Goal: Task Accomplishment & Management: Manage account settings

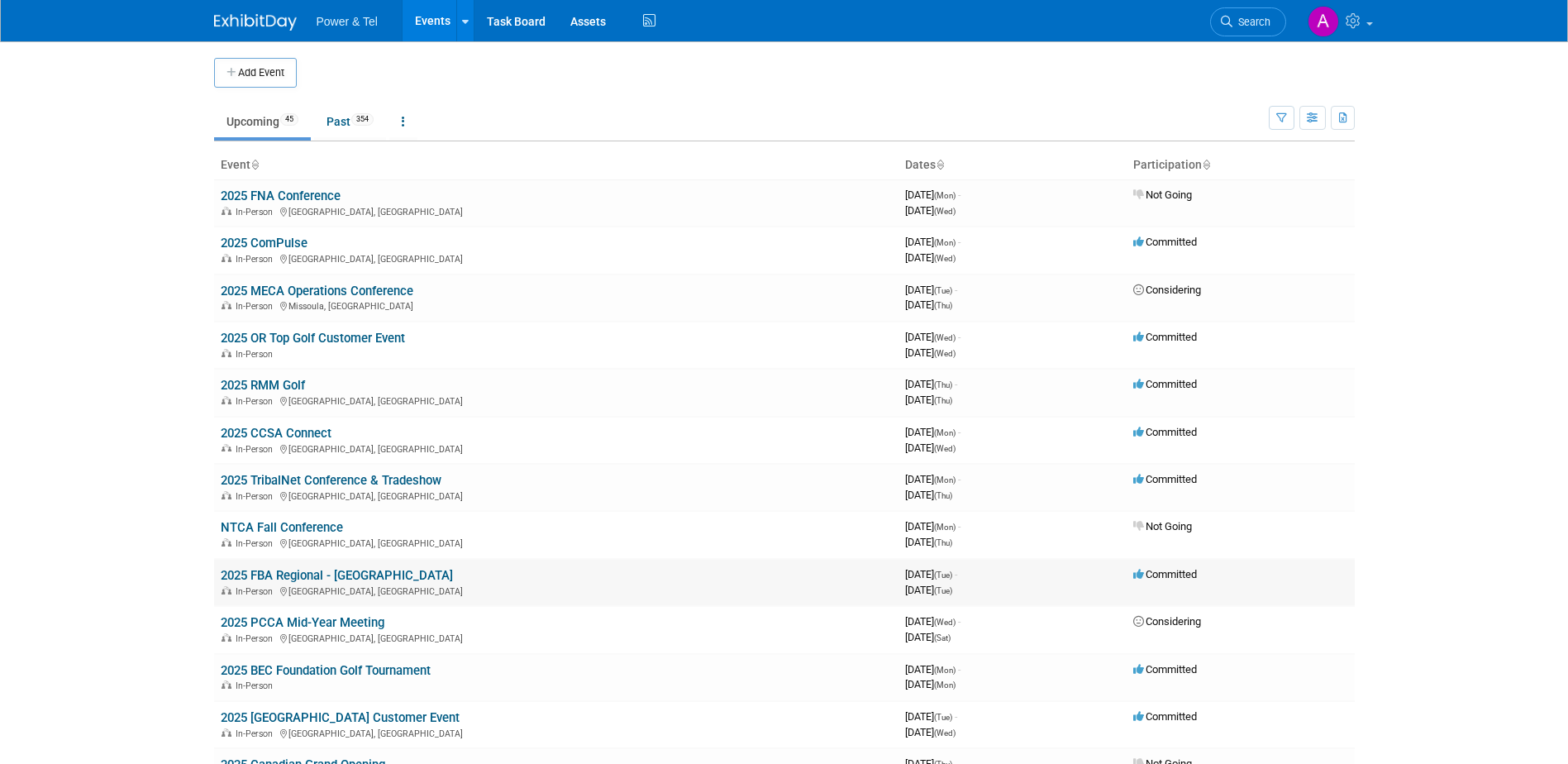
click at [314, 575] on link "2025 FBA Regional - [GEOGRAPHIC_DATA]" at bounding box center [336, 575] width 232 height 15
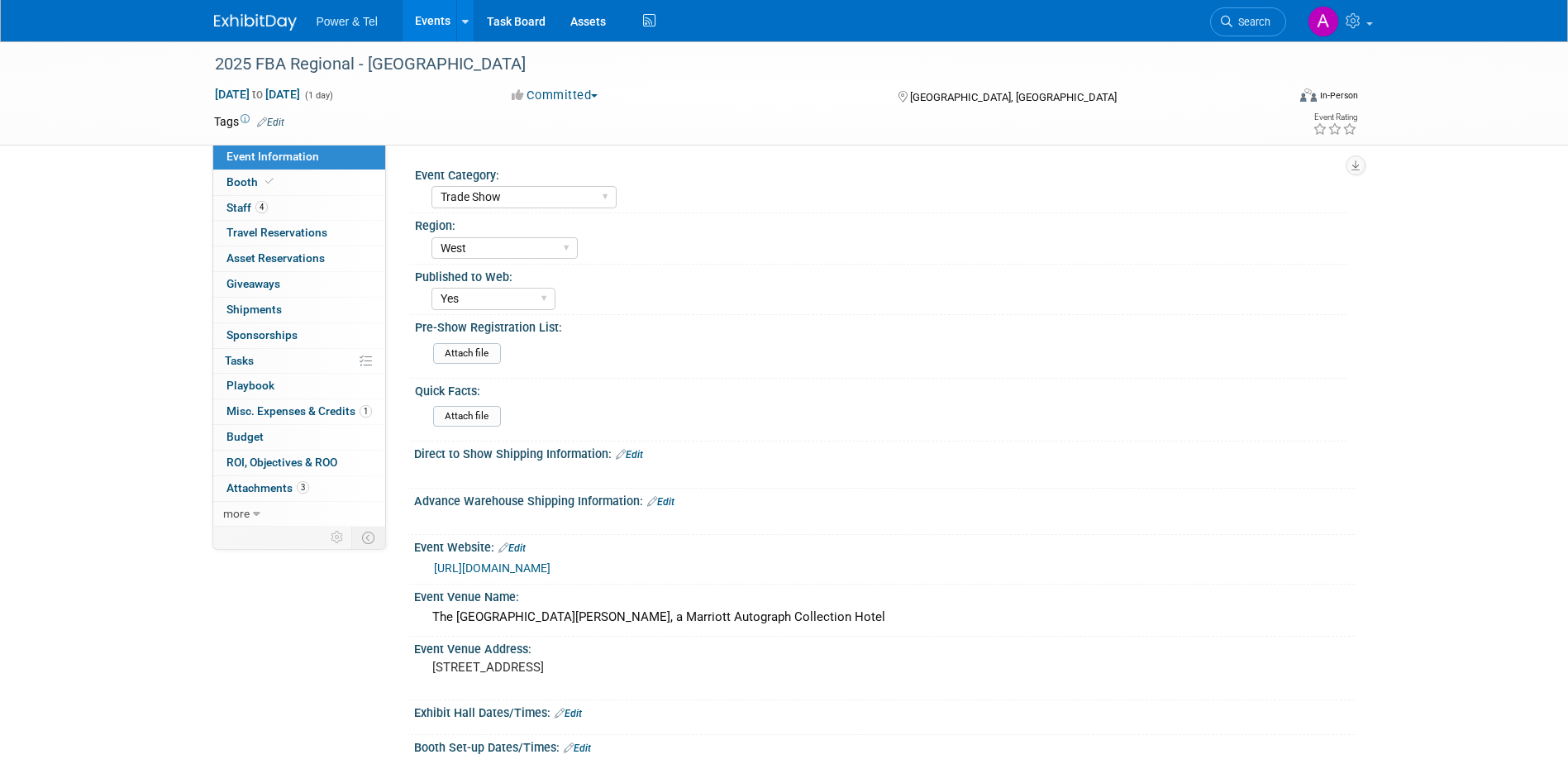
select select "Trade Show"
select select "West"
select select "Yes"
click at [294, 408] on span "Misc. Expenses & Credits 1" at bounding box center [299, 410] width 145 height 13
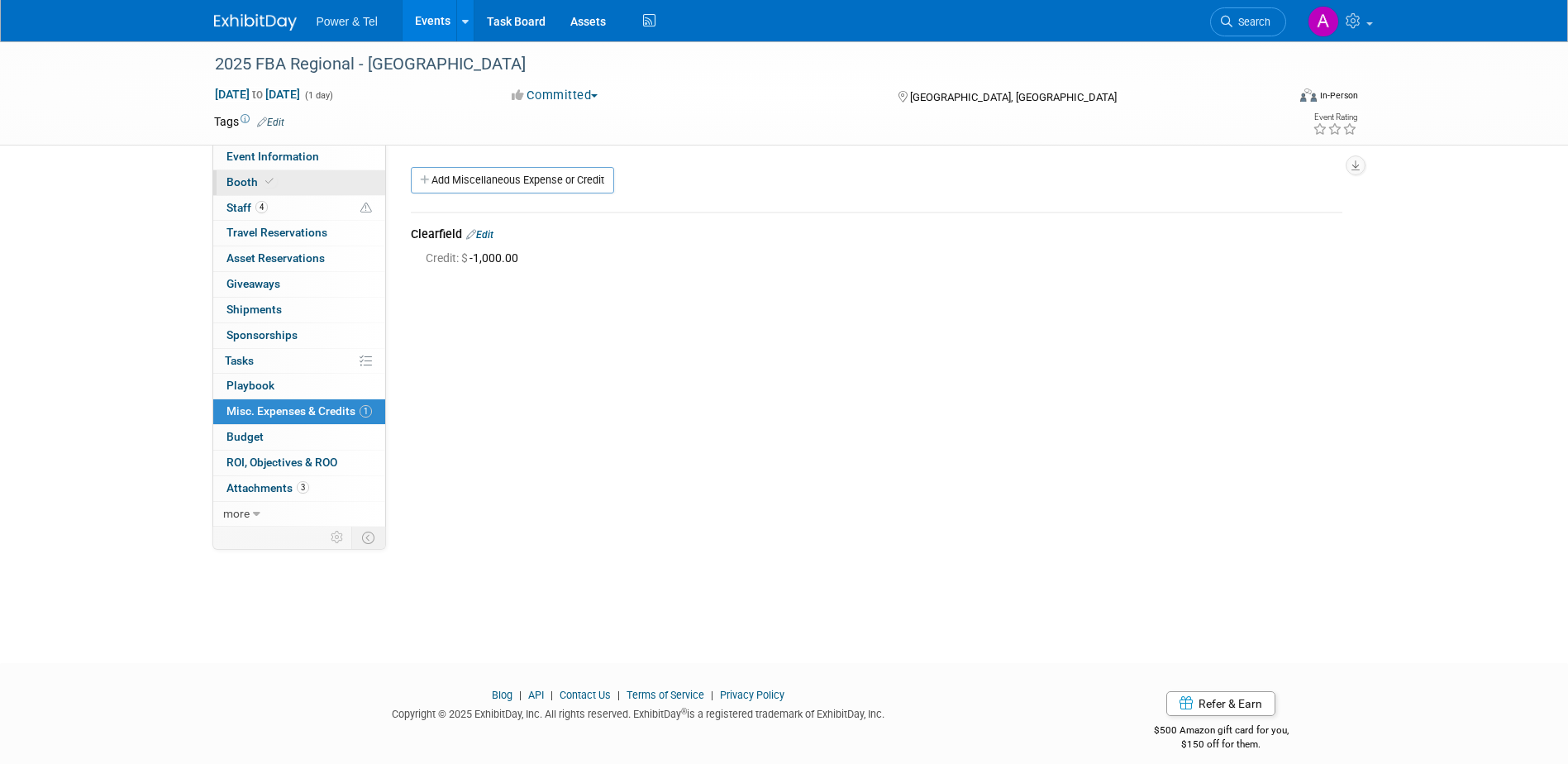
click at [276, 179] on link "Booth" at bounding box center [298, 182] width 172 height 25
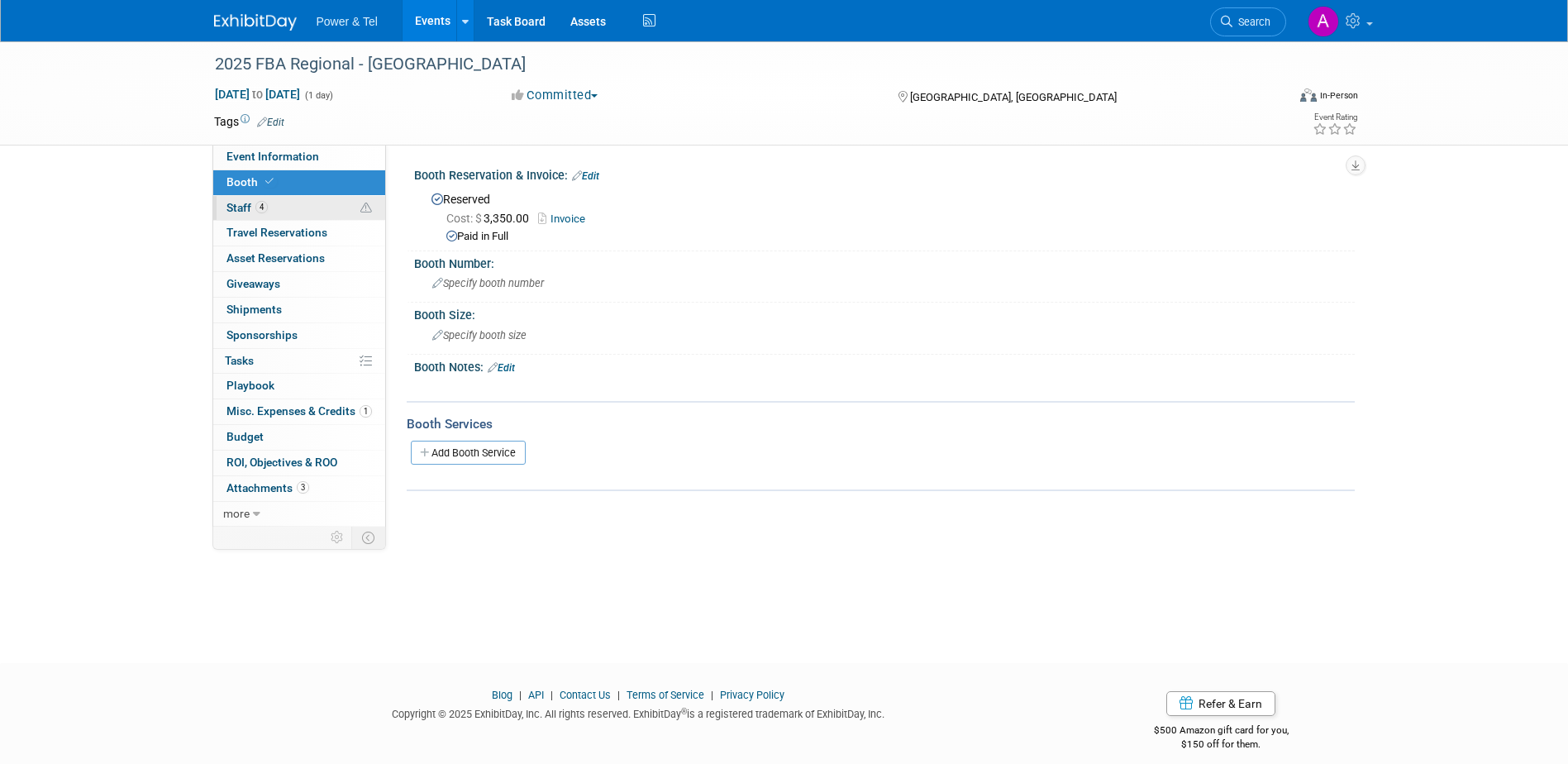
click at [291, 207] on link "4 Staff 4" at bounding box center [298, 208] width 172 height 25
